Goal: Task Accomplishment & Management: Complete application form

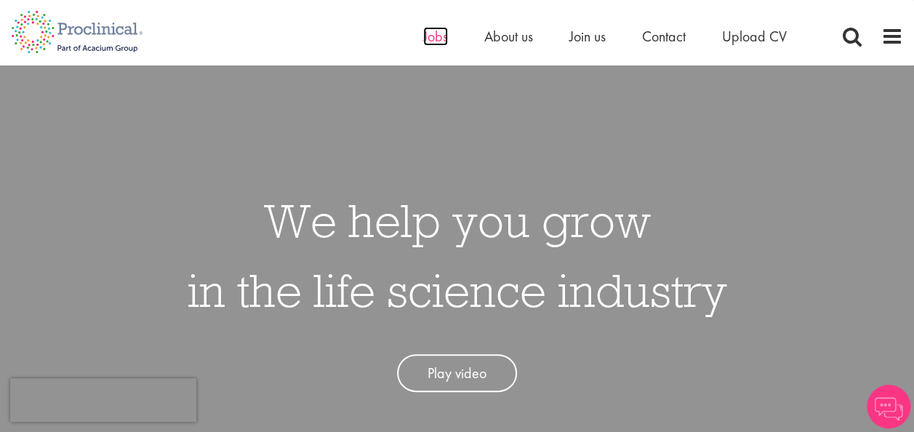
click at [429, 35] on span "Jobs" at bounding box center [435, 36] width 25 height 19
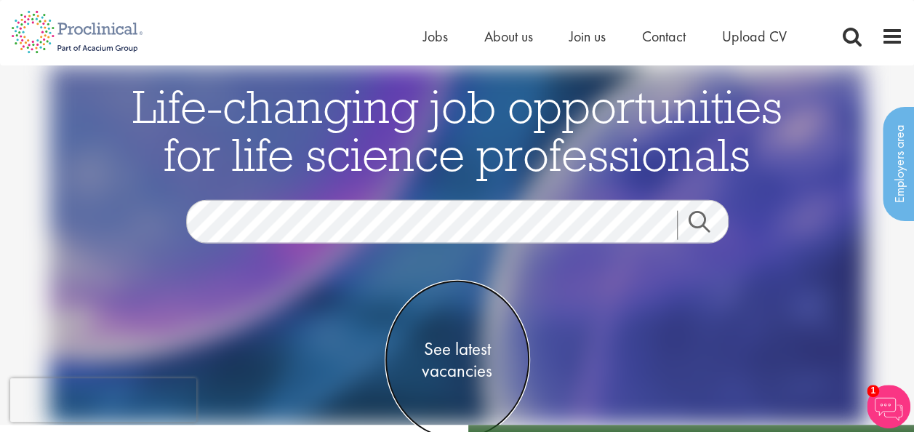
click at [445, 351] on span "See latest vacancies" at bounding box center [457, 359] width 145 height 44
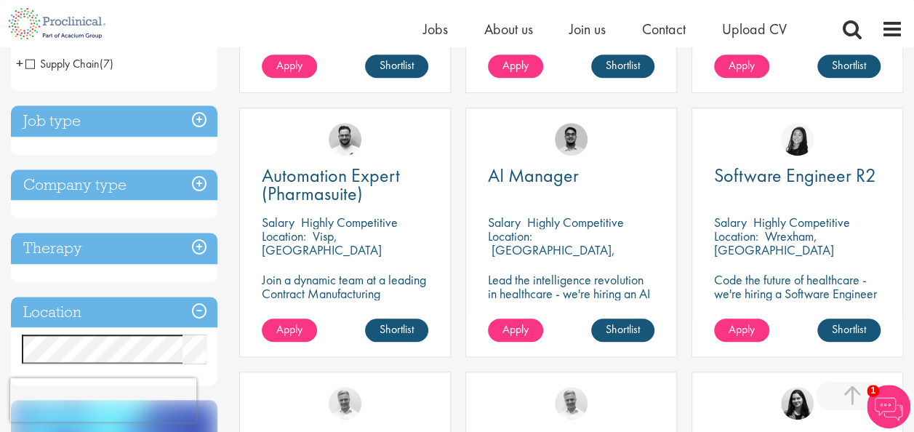
scroll to position [582, 0]
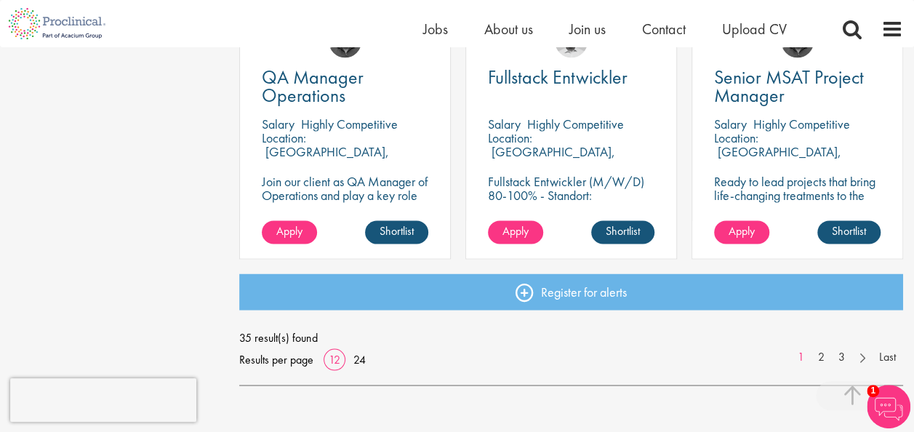
scroll to position [1164, 0]
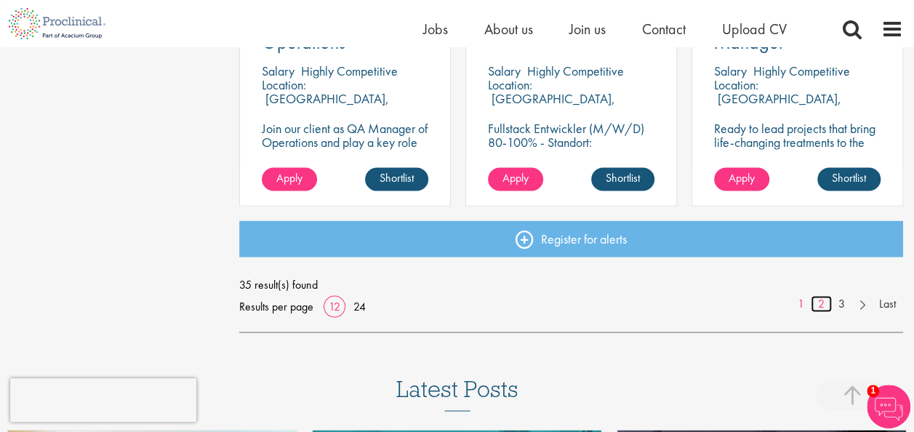
click at [817, 305] on link "2" at bounding box center [821, 303] width 21 height 17
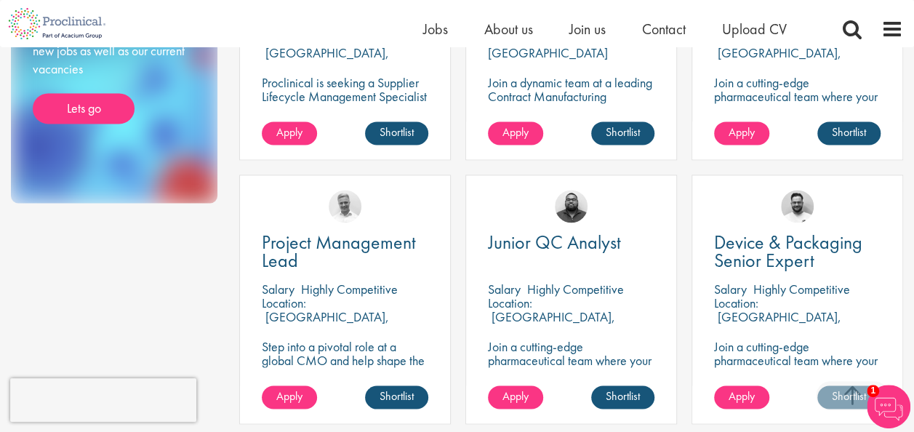
scroll to position [1309, 0]
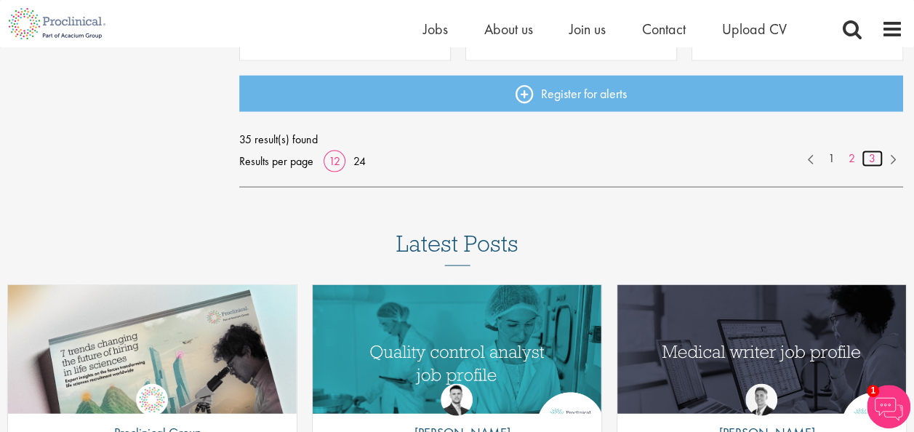
click at [865, 161] on link "3" at bounding box center [872, 158] width 21 height 17
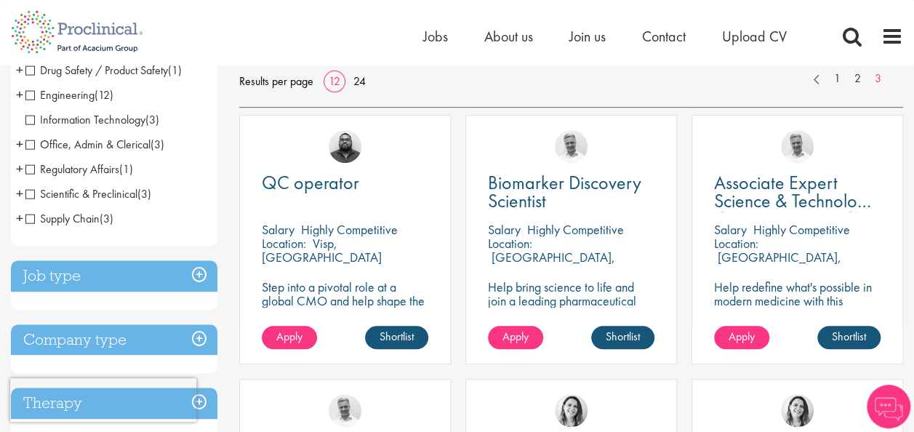
scroll to position [291, 0]
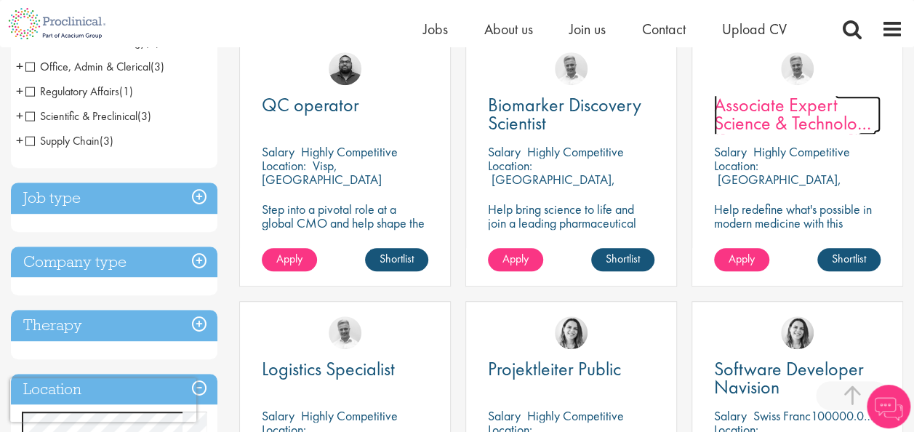
click at [799, 115] on span "Associate Expert Science & Technology (Lab Technician)" at bounding box center [795, 122] width 162 height 61
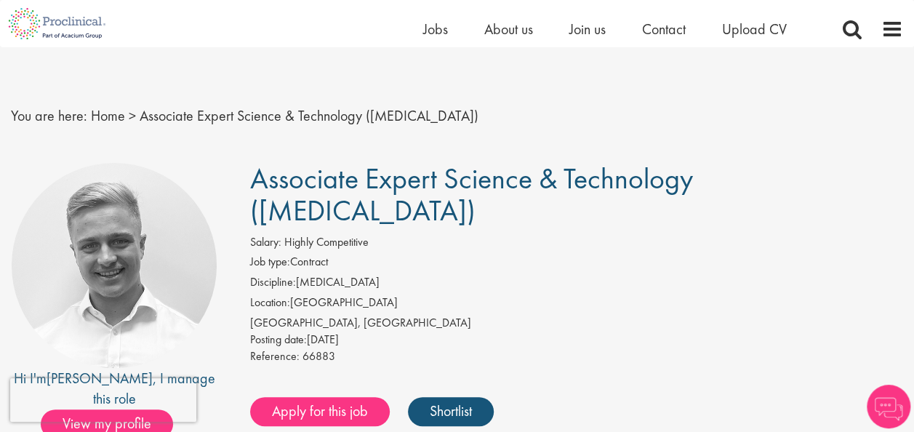
scroll to position [291, 0]
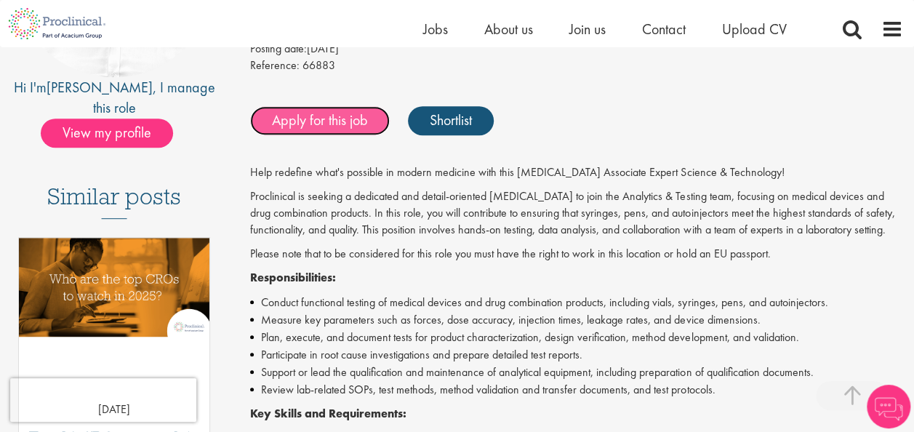
click at [304, 106] on link "Apply for this job" at bounding box center [320, 120] width 140 height 29
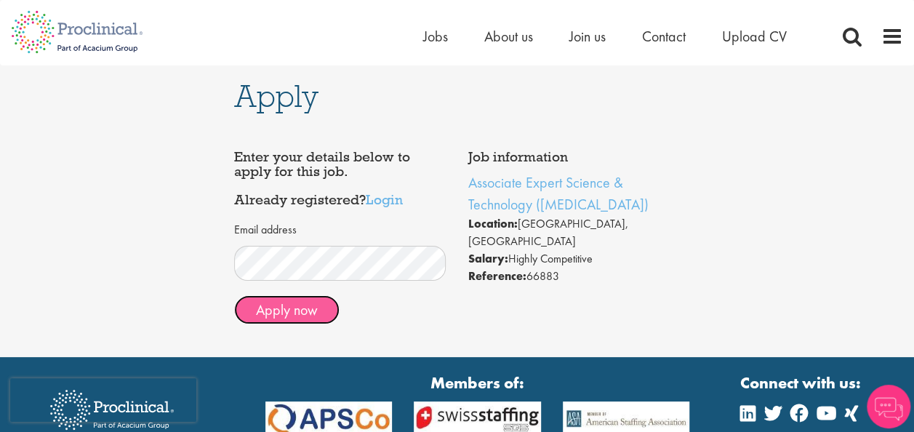
click at [295, 313] on button "Apply now" at bounding box center [286, 309] width 105 height 29
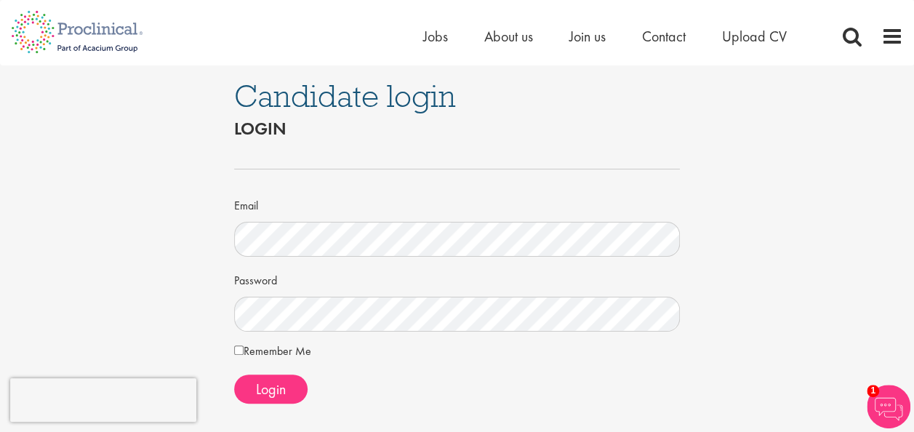
click at [253, 409] on div "Email Password Remember Me Login" at bounding box center [457, 279] width 447 height 269
click at [253, 393] on button "Login" at bounding box center [270, 389] width 73 height 29
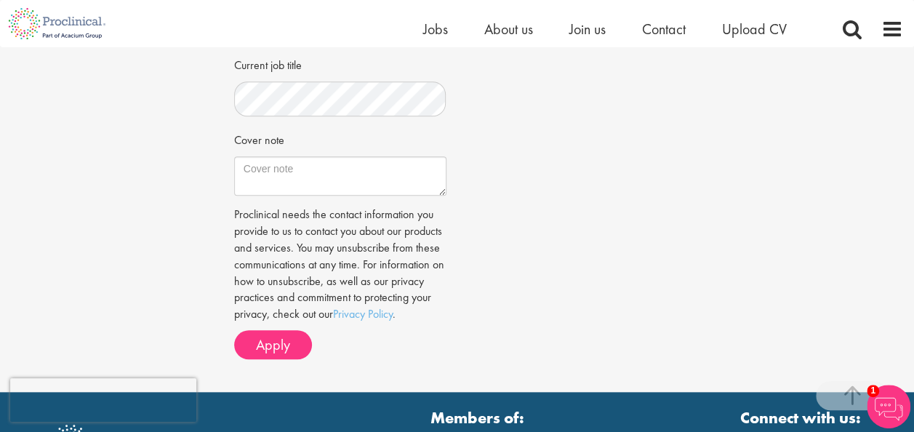
scroll to position [582, 0]
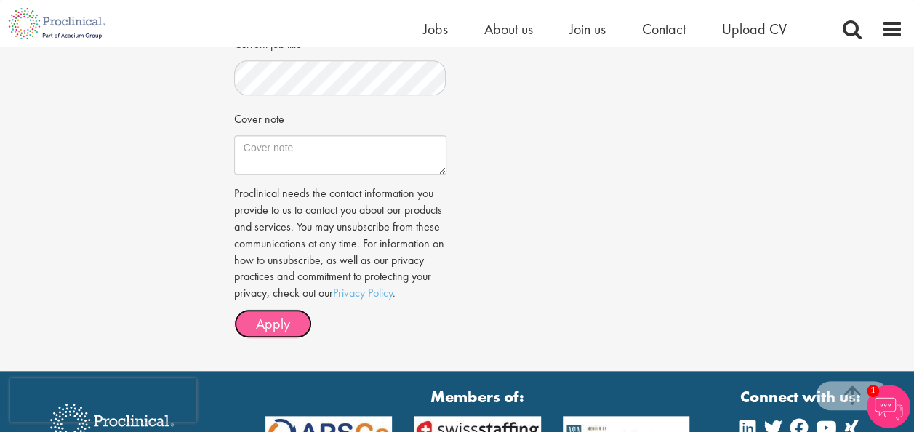
click at [269, 333] on span "Apply" at bounding box center [273, 323] width 34 height 19
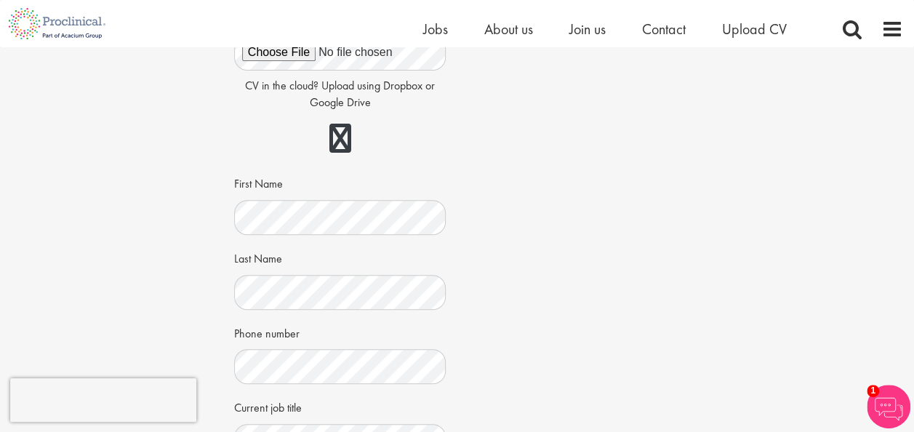
scroll to position [0, 0]
